Goal: Navigation & Orientation: Go to known website

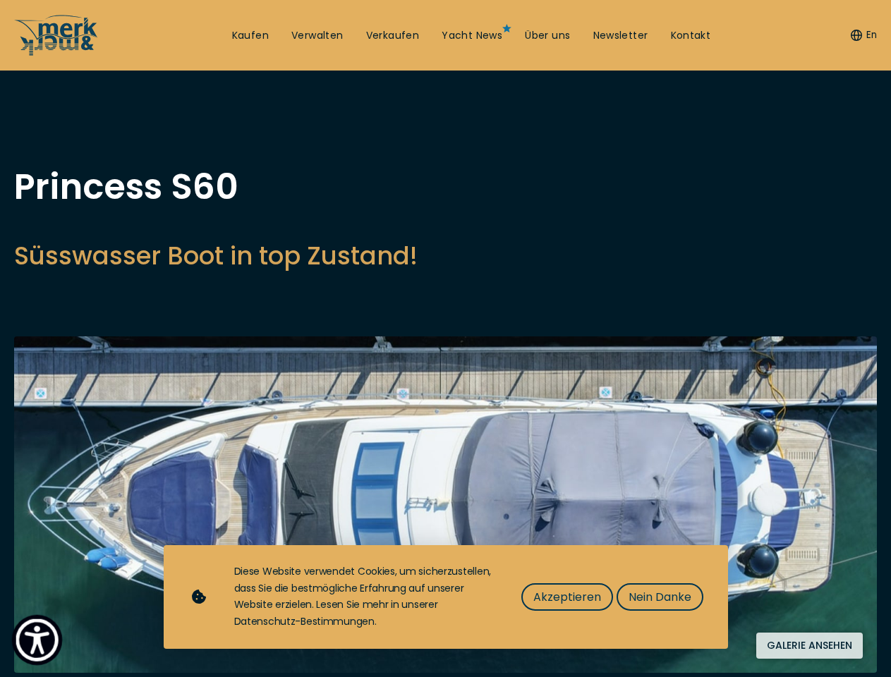
click at [37, 640] on img "Show Accessibility Preferences" at bounding box center [37, 640] width 43 height 43
click at [861, 35] on button "En" at bounding box center [864, 35] width 26 height 14
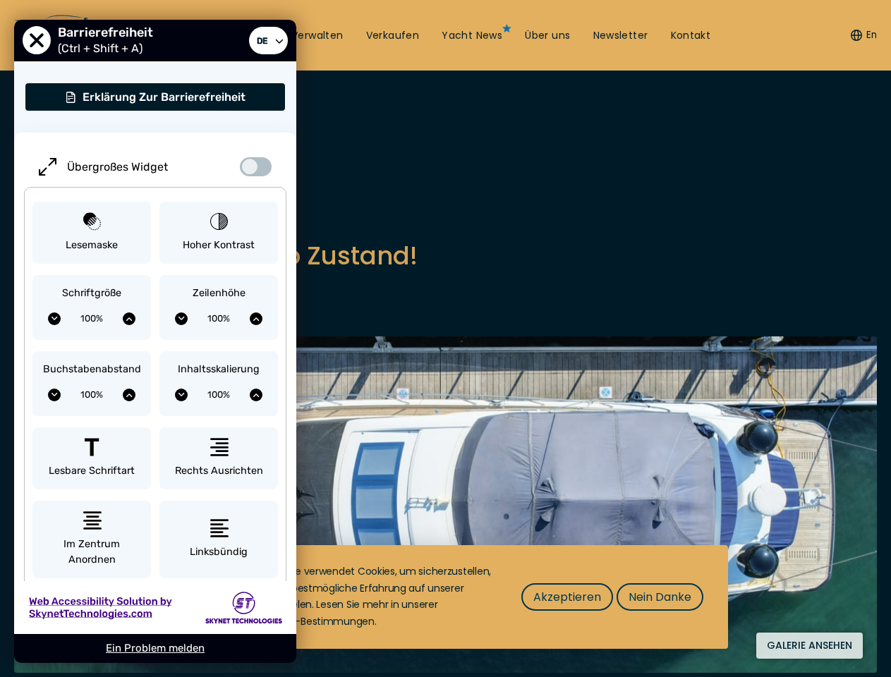
click at [214, 255] on button "Hoher Kontrast" at bounding box center [218, 233] width 119 height 63
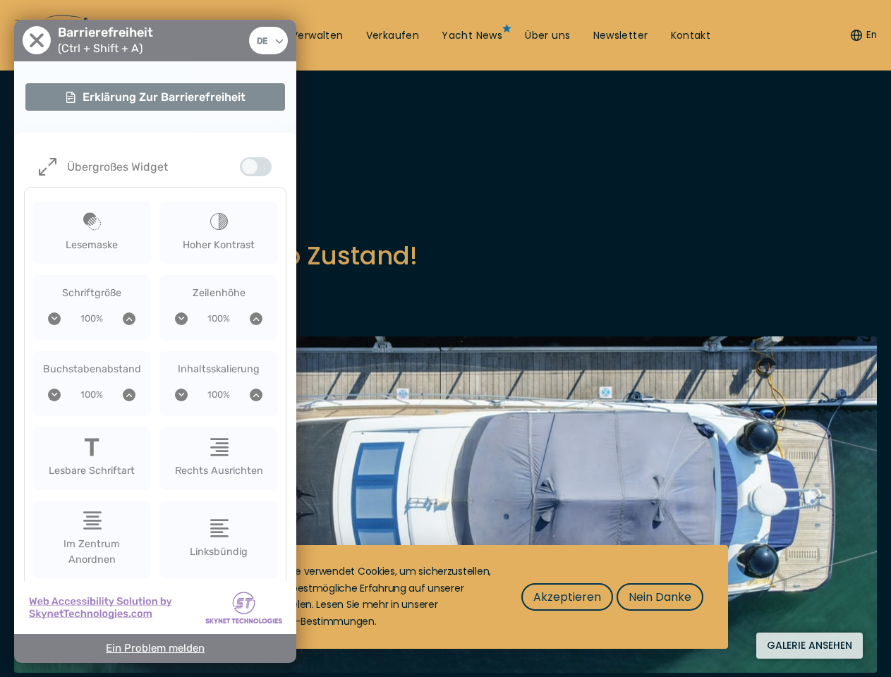
click at [445, 504] on img at bounding box center [445, 505] width 863 height 337
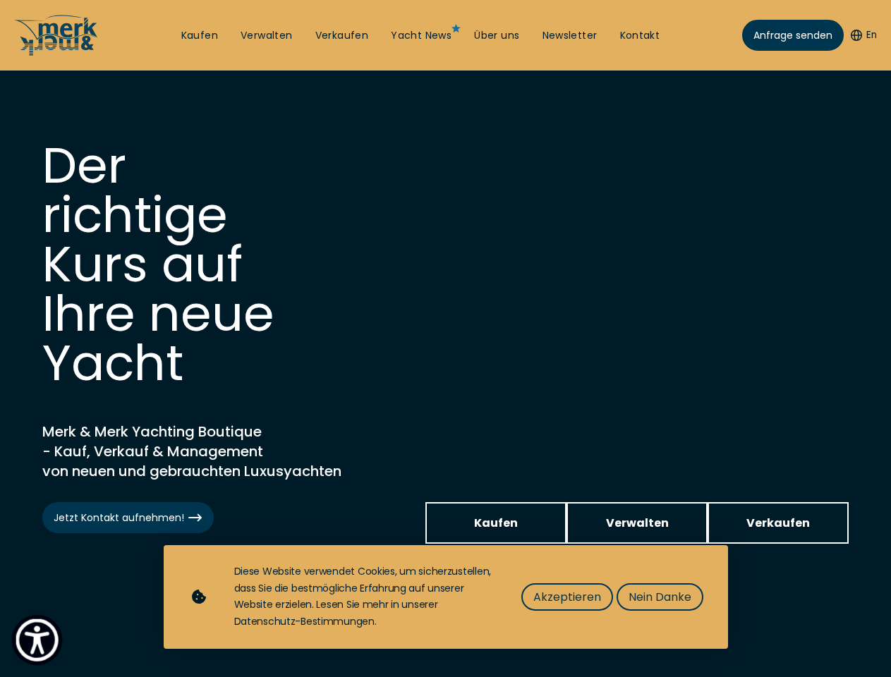
click at [37, 640] on img "Show Accessibility Preferences" at bounding box center [37, 640] width 43 height 43
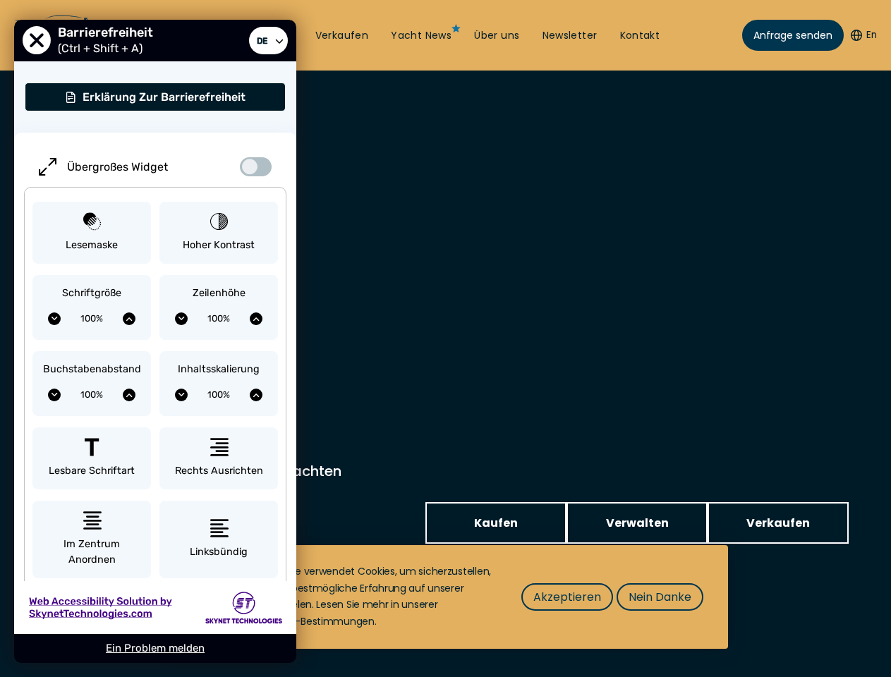
click at [861, 35] on button "En" at bounding box center [864, 35] width 26 height 14
click at [219, 353] on div "Inhaltsskalierung 100%" at bounding box center [218, 383] width 119 height 65
click at [567, 597] on span "Akzeptieren" at bounding box center [567, 597] width 68 height 18
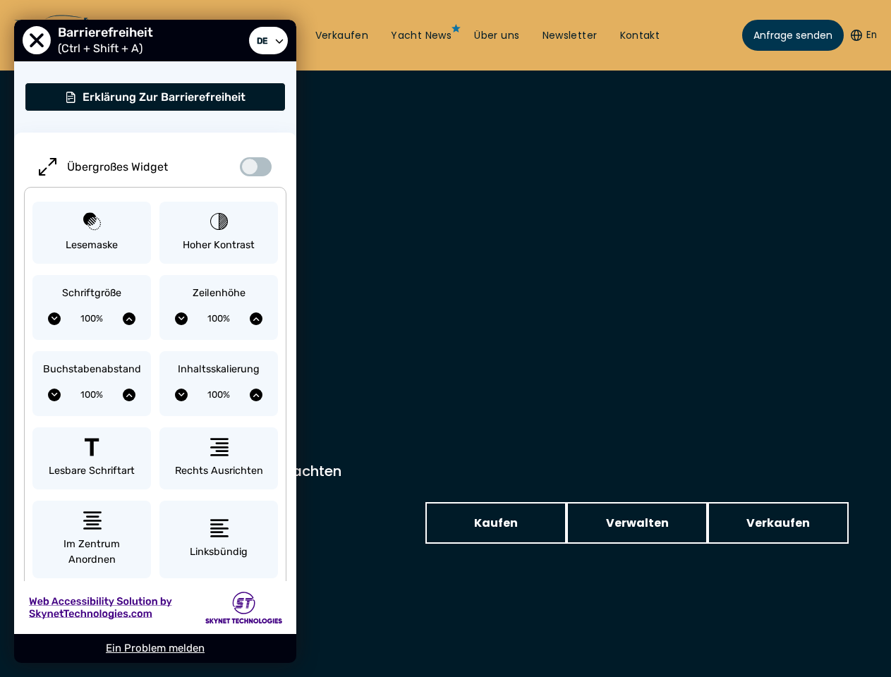
click at [659, 597] on video at bounding box center [445, 381] width 891 height 621
